Goal: Information Seeking & Learning: Learn about a topic

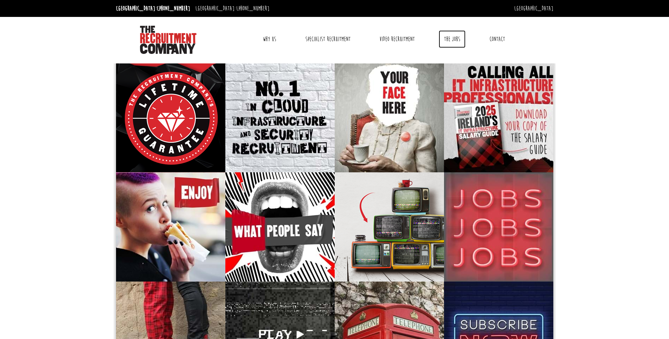
click at [450, 40] on link "The Jobs" at bounding box center [452, 39] width 27 height 18
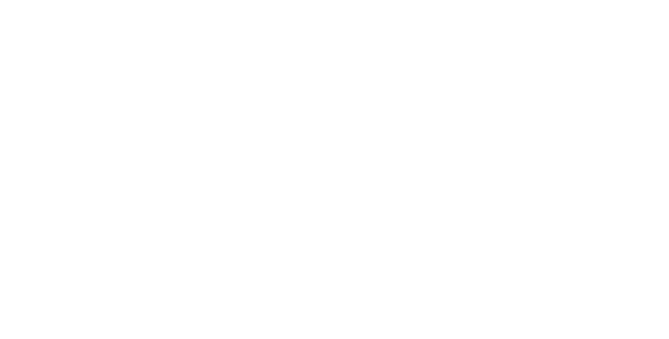
select select "Ireland"
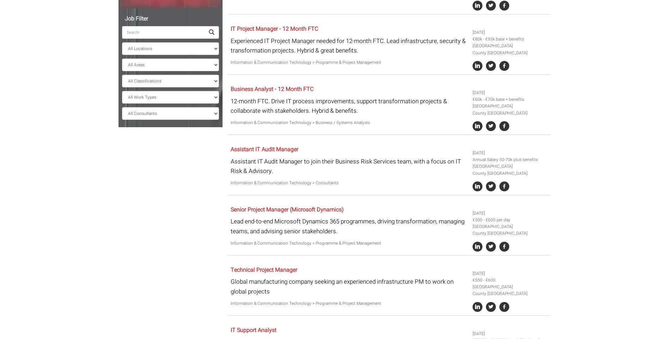
scroll to position [176, 0]
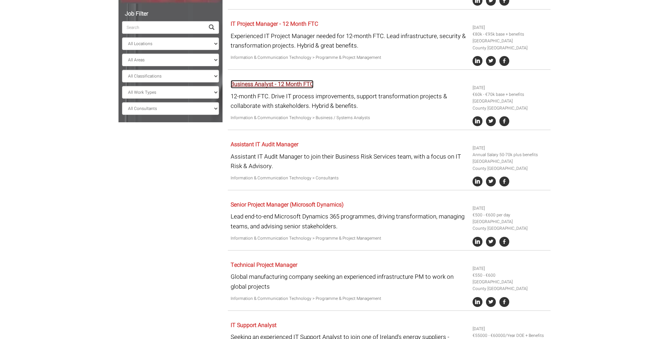
click at [281, 84] on link "Business Analyst - 12 Month FTC" at bounding box center [272, 84] width 83 height 8
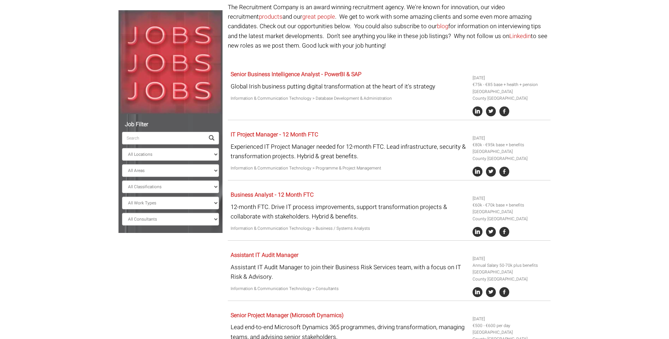
scroll to position [0, 0]
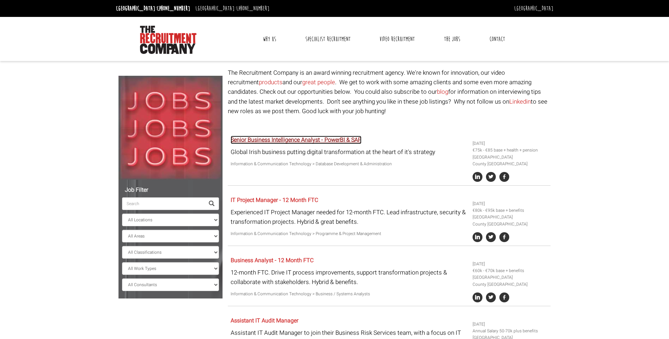
click at [297, 140] on link "Senior Business Intelligence Analyst - PowerBI & SAP" at bounding box center [296, 140] width 131 height 8
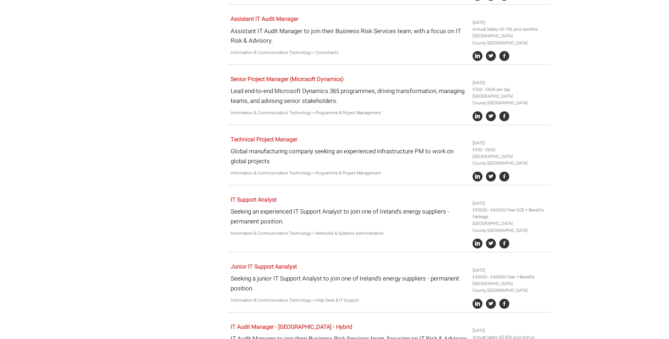
scroll to position [290, 0]
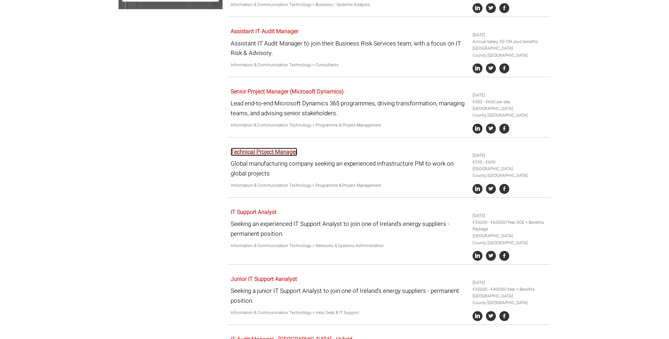
click at [276, 150] on link "Technical Project Manager" at bounding box center [264, 152] width 67 height 8
click at [262, 93] on link "Senior Project Manager (Microsoft Dynamics)" at bounding box center [287, 91] width 113 height 8
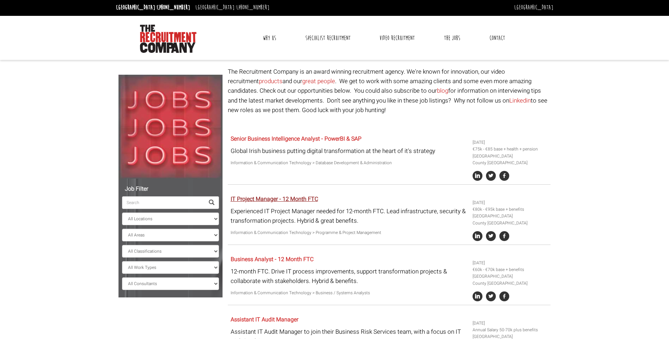
scroll to position [0, 0]
